Goal: Task Accomplishment & Management: Complete application form

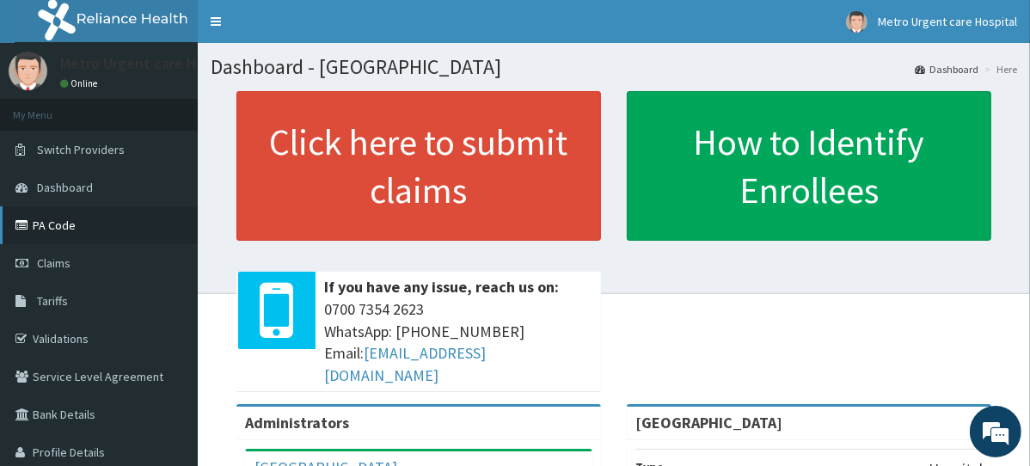
click at [95, 230] on link "PA Code" at bounding box center [99, 225] width 198 height 38
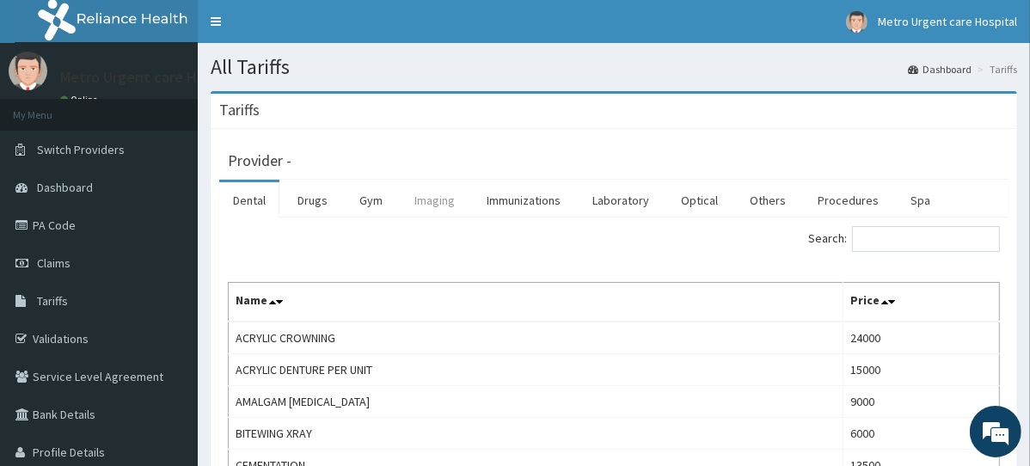
click at [437, 207] on link "Imaging" at bounding box center [435, 200] width 68 height 36
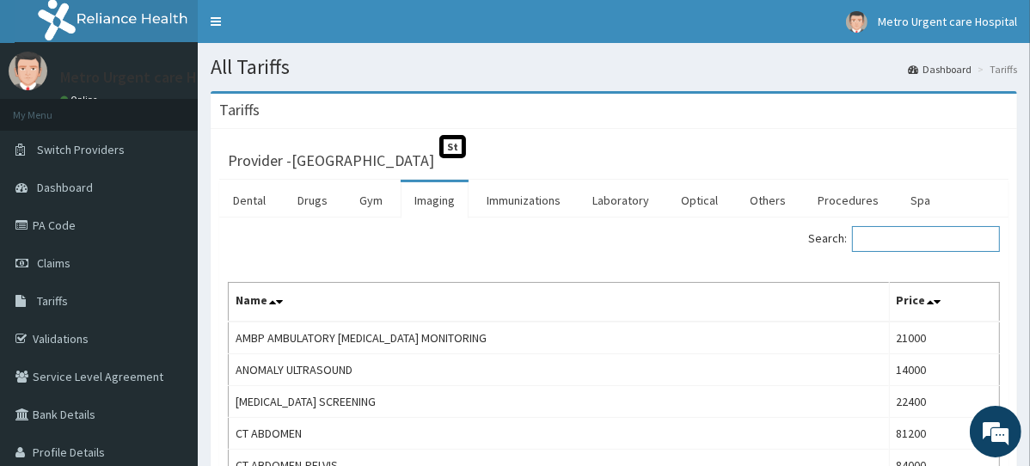
click at [899, 242] on input "Search:" at bounding box center [926, 239] width 148 height 26
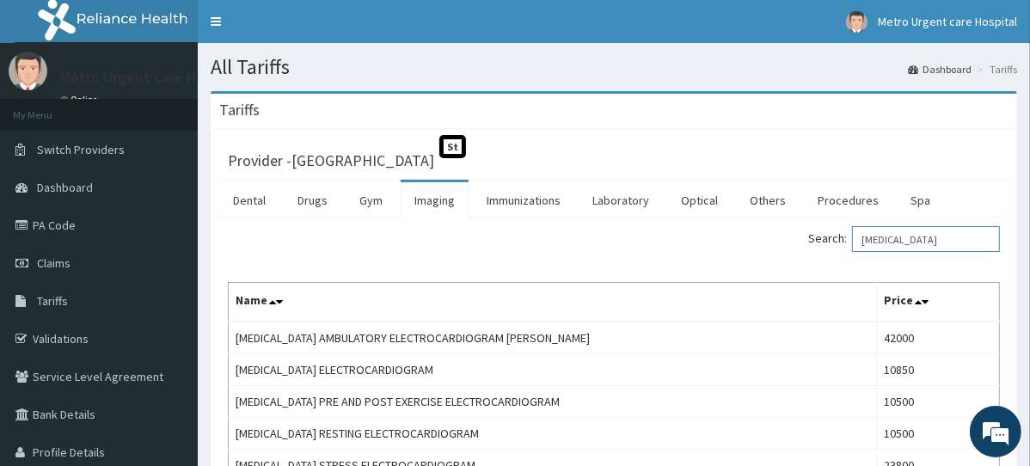
type input "ECG"
click at [91, 230] on link "PA Code" at bounding box center [99, 225] width 198 height 38
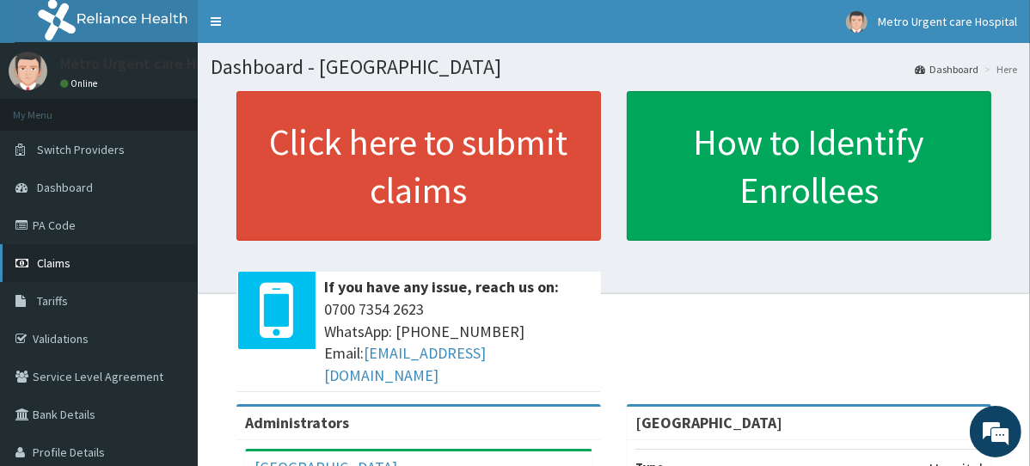
click at [88, 262] on link "Claims" at bounding box center [99, 263] width 198 height 38
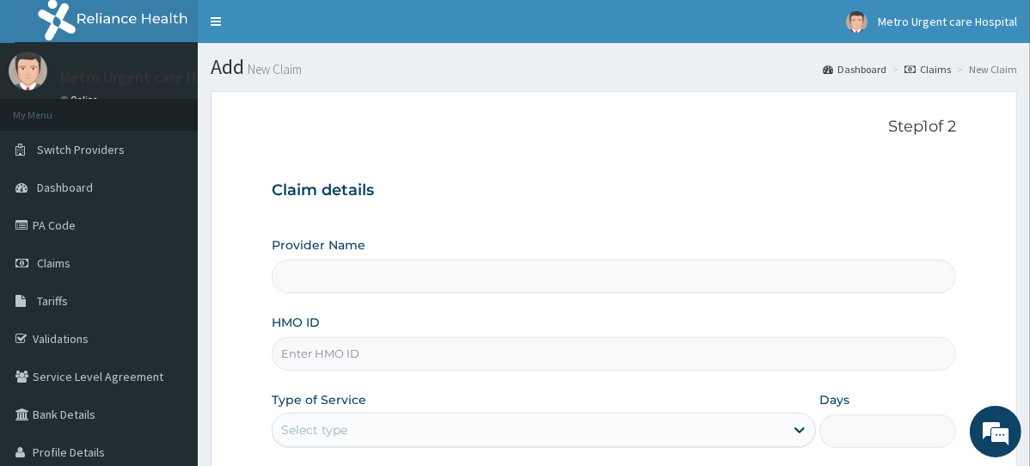
click at [436, 248] on div "Provider Name" at bounding box center [614, 264] width 685 height 57
type input "[GEOGRAPHIC_DATA]"
click at [384, 358] on input "HMO ID" at bounding box center [614, 354] width 685 height 34
paste input "CHL/11055/B"
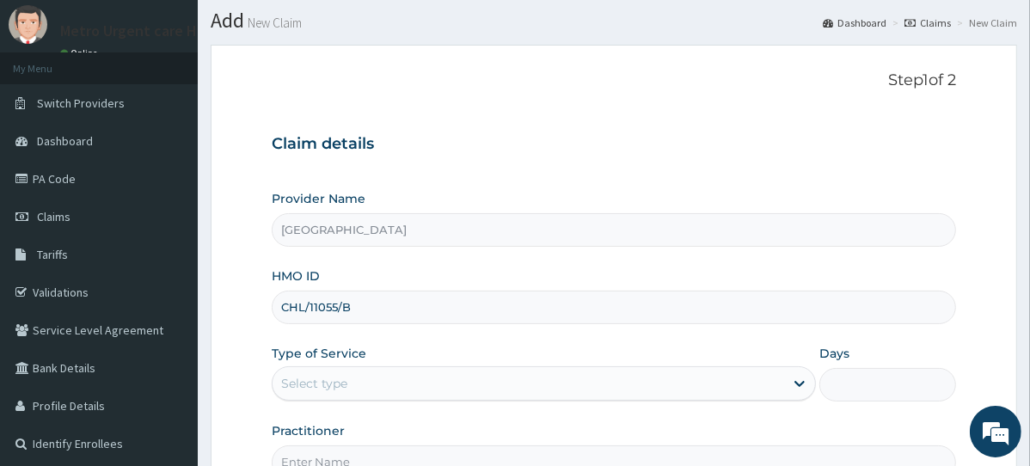
scroll to position [110, 0]
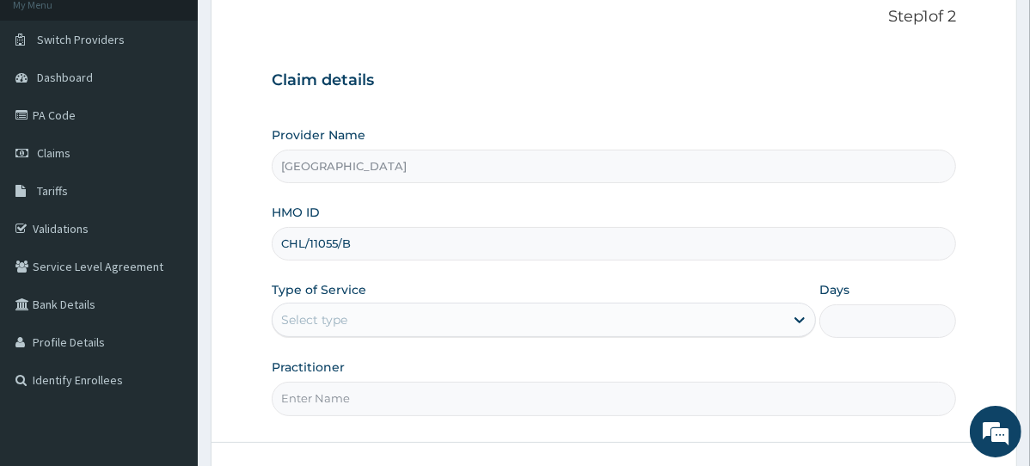
type input "CHL/11055/B"
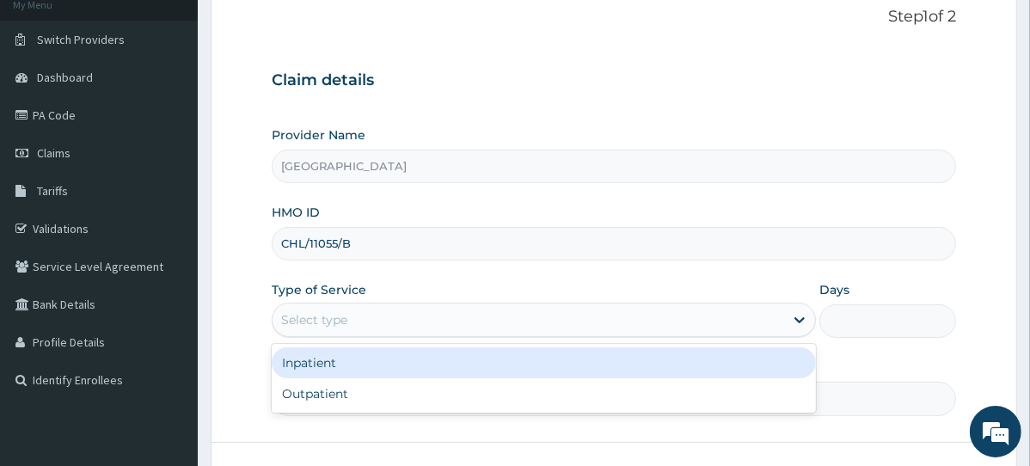
click at [384, 409] on div "Inpatient Outpatient" at bounding box center [544, 378] width 544 height 69
click at [384, 406] on div "Outpatient" at bounding box center [544, 393] width 544 height 31
type input "1"
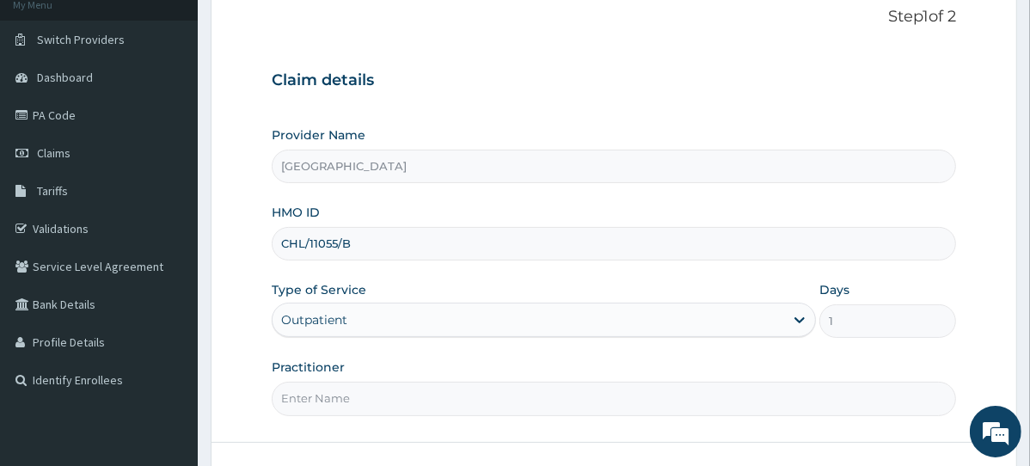
click at [392, 395] on input "Practitioner" at bounding box center [614, 399] width 685 height 34
type input "DR JOSHUA"
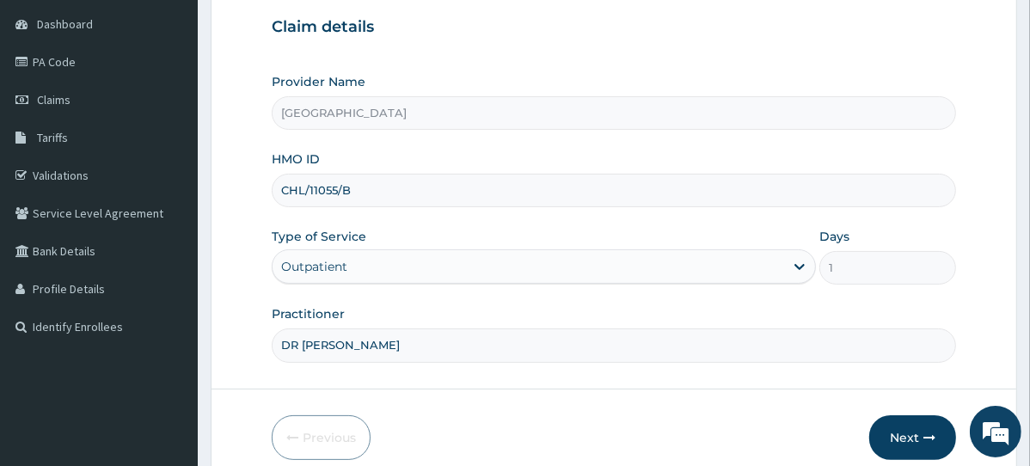
scroll to position [239, 0]
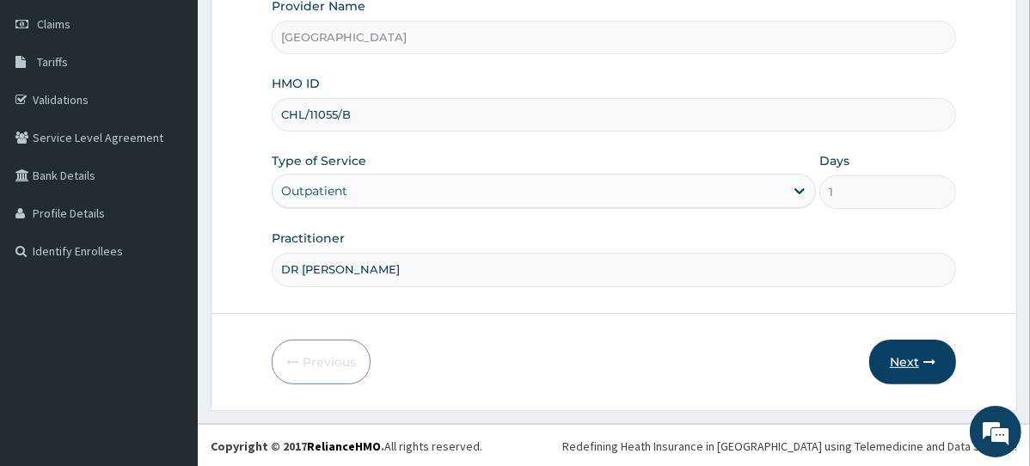
click at [926, 367] on button "Next" at bounding box center [912, 362] width 87 height 45
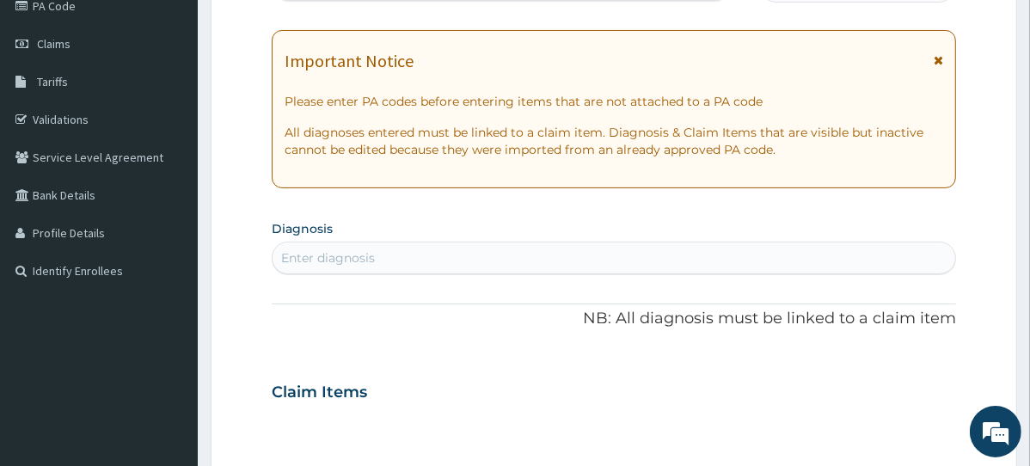
scroll to position [198, 0]
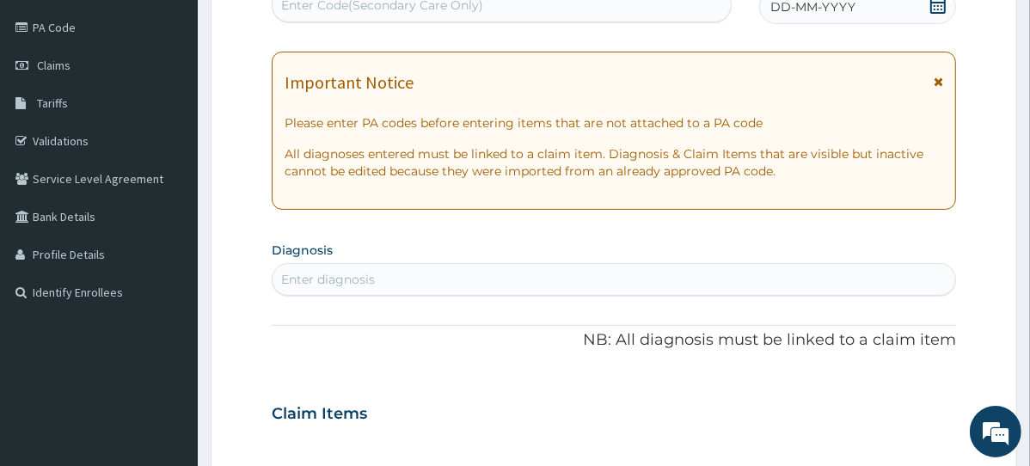
click at [939, 80] on icon at bounding box center [938, 82] width 9 height 12
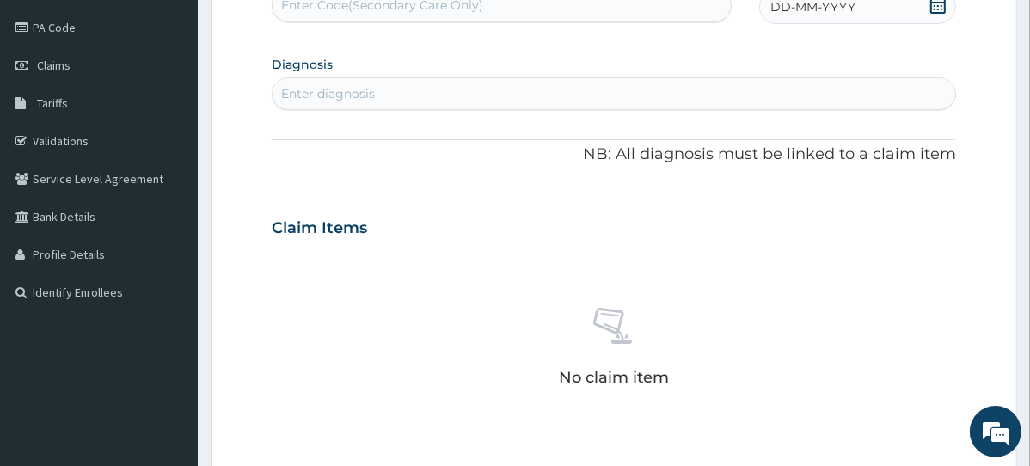
click at [936, 13] on span at bounding box center [938, 7] width 17 height 21
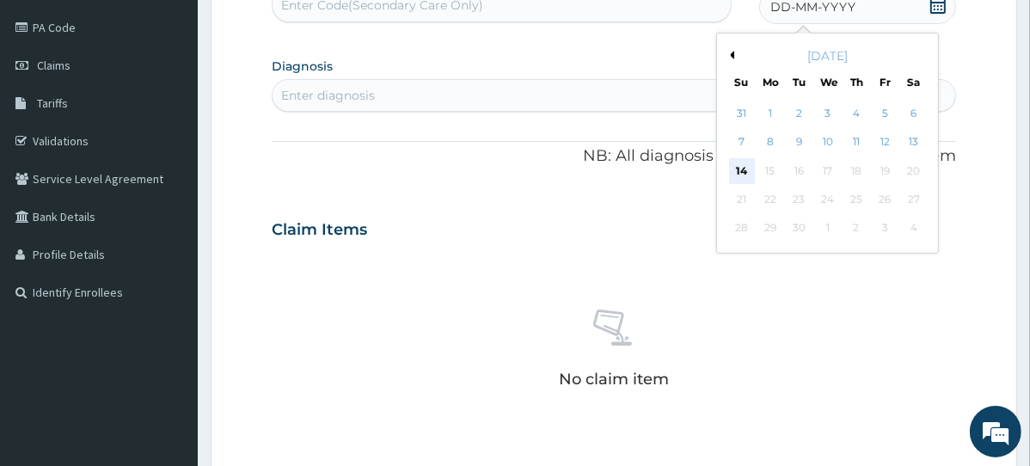
click at [742, 169] on div "14" at bounding box center [741, 171] width 26 height 26
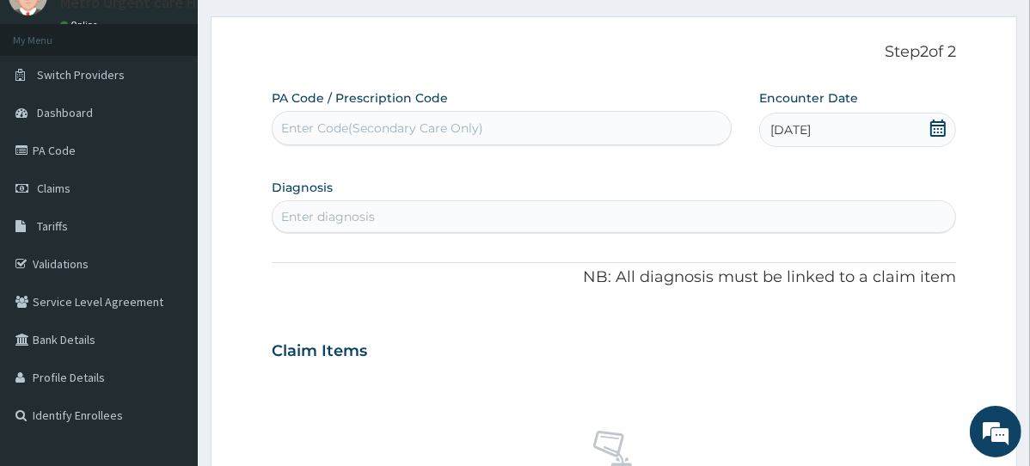
scroll to position [72, 0]
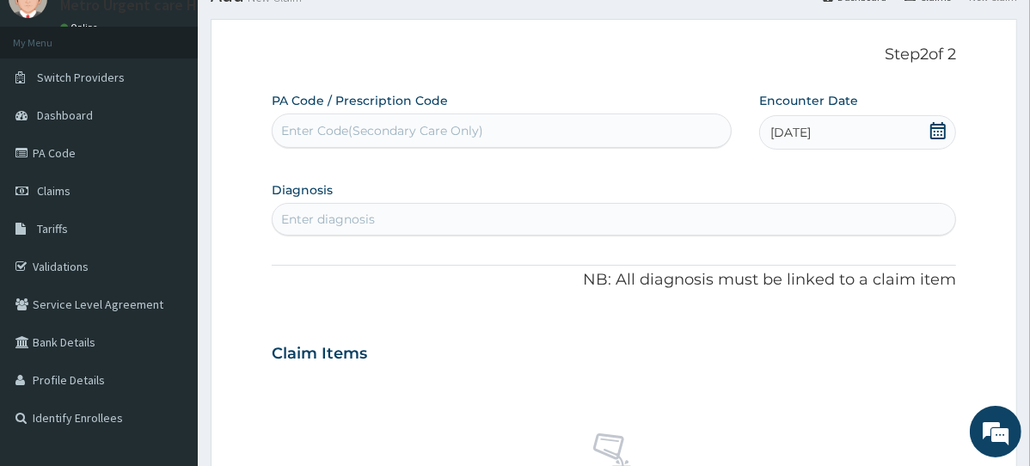
paste input "PA/A96AAC"
type input "PA/A96AAC"
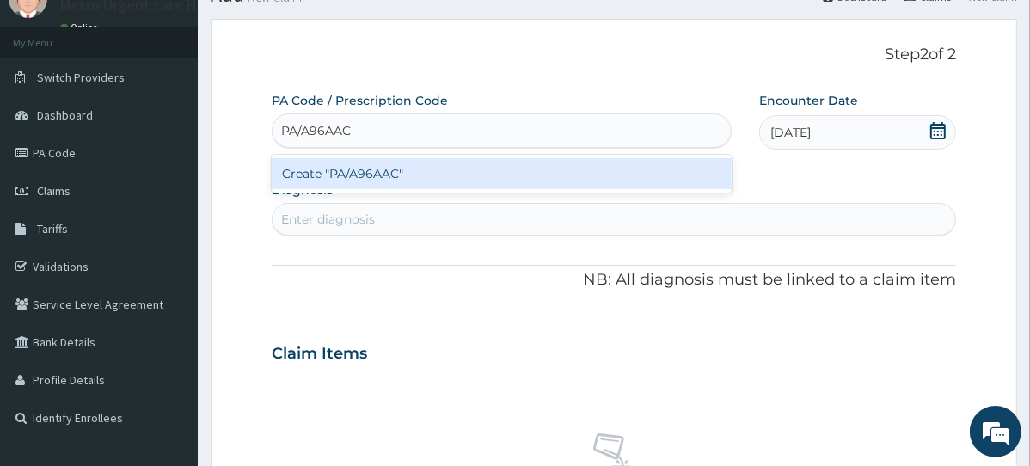
click at [537, 168] on div "Create "PA/A96AAC"" at bounding box center [502, 173] width 460 height 31
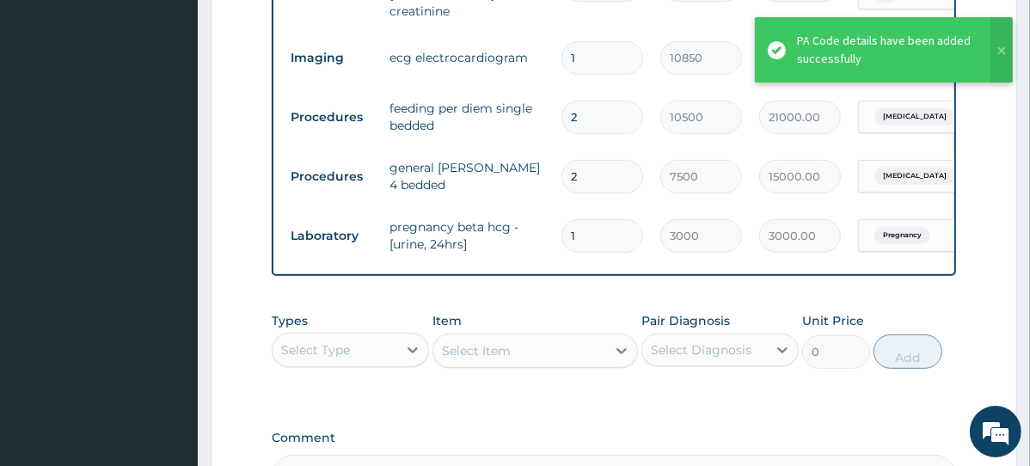
scroll to position [769, 0]
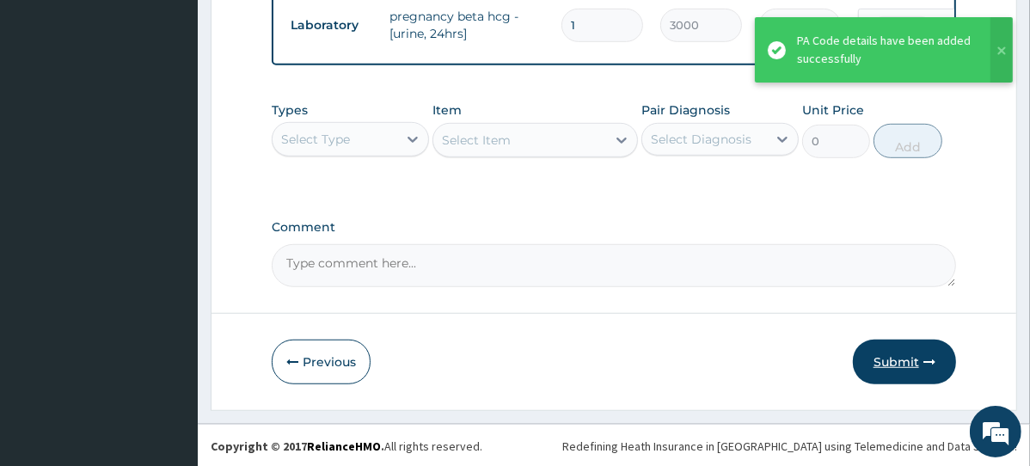
click at [895, 368] on button "Submit" at bounding box center [904, 362] width 103 height 45
